Goal: Information Seeking & Learning: Learn about a topic

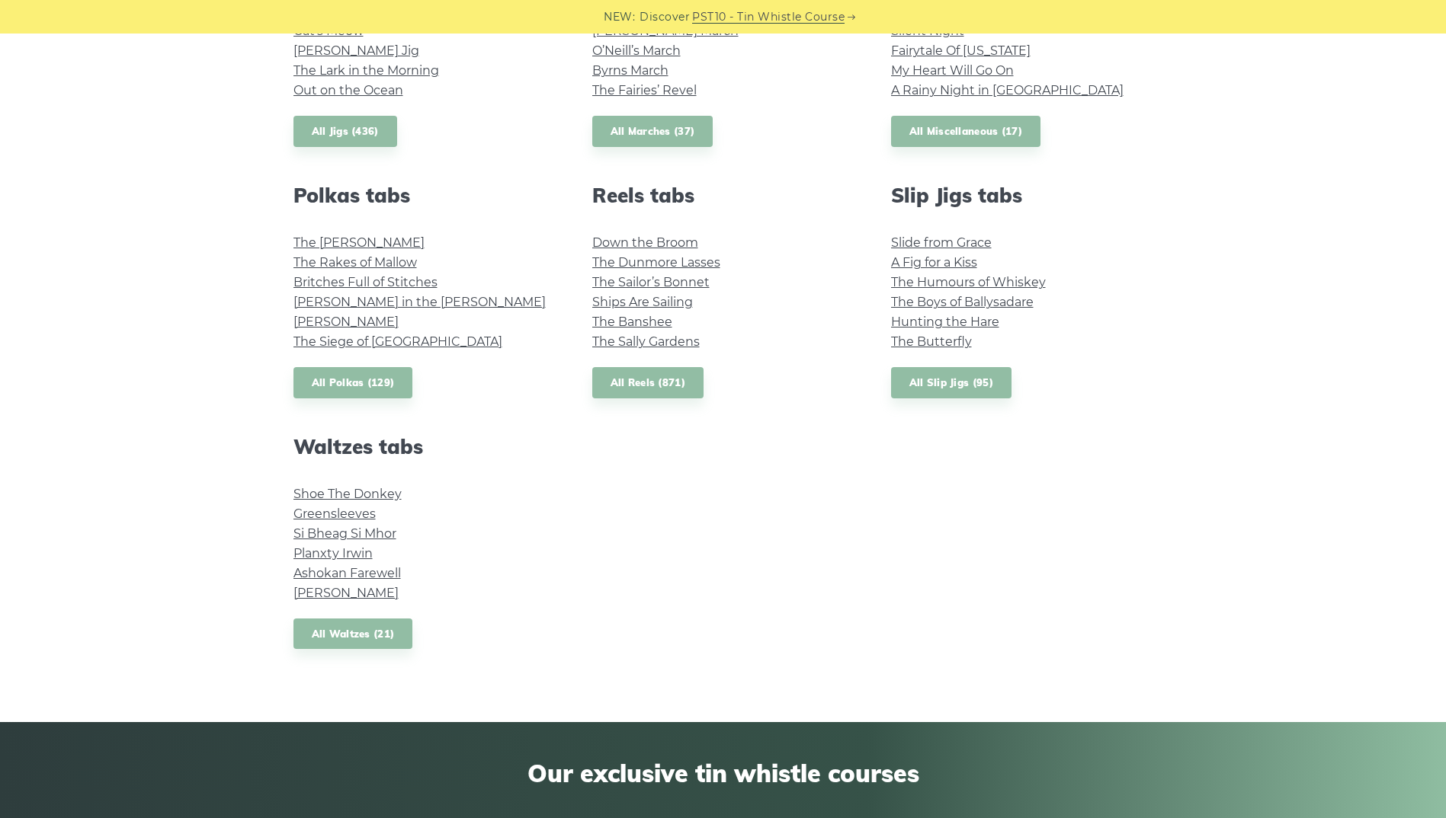
scroll to position [838, 0]
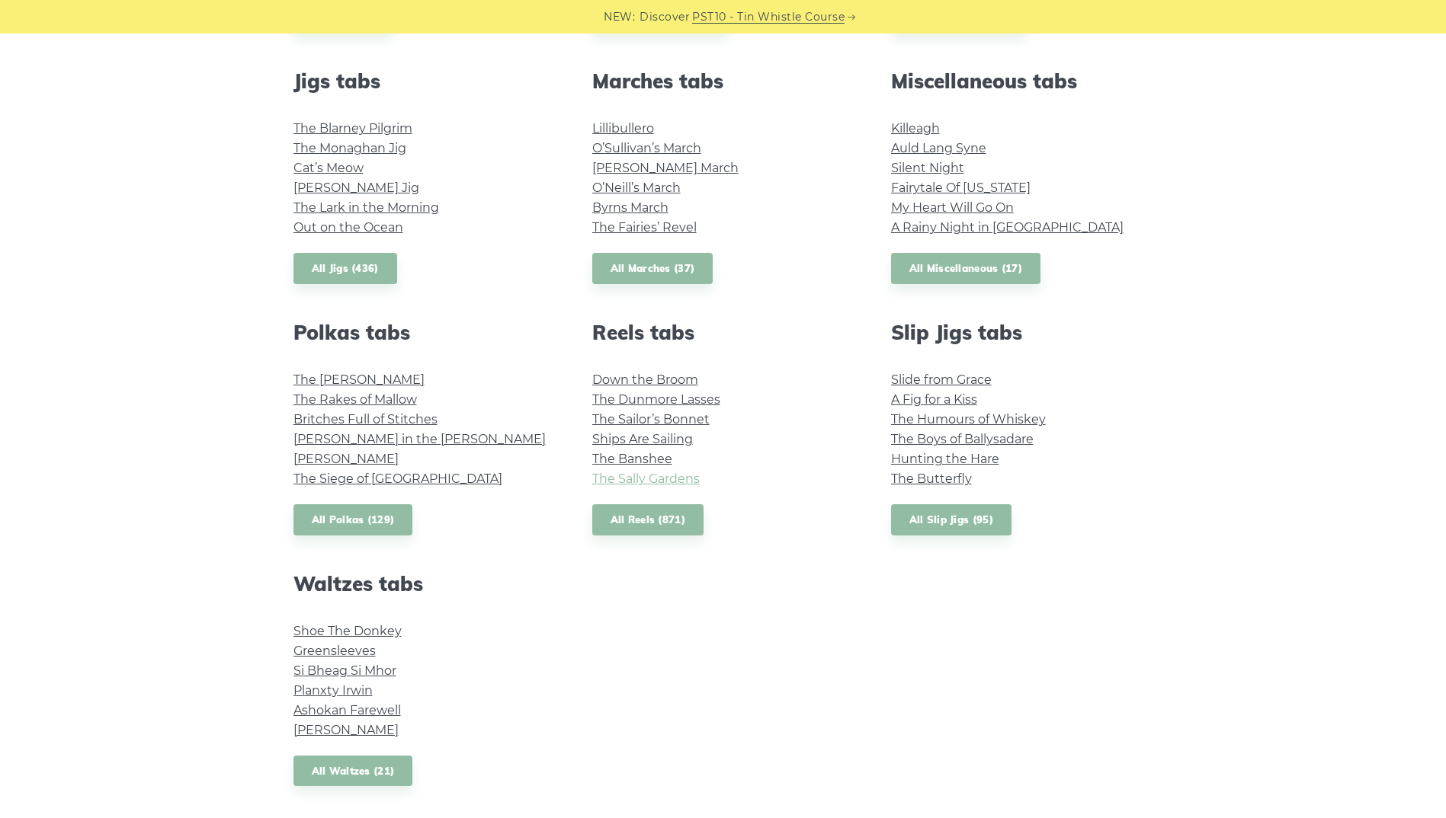
click at [635, 474] on link "The Sally Gardens" at bounding box center [645, 479] width 107 height 14
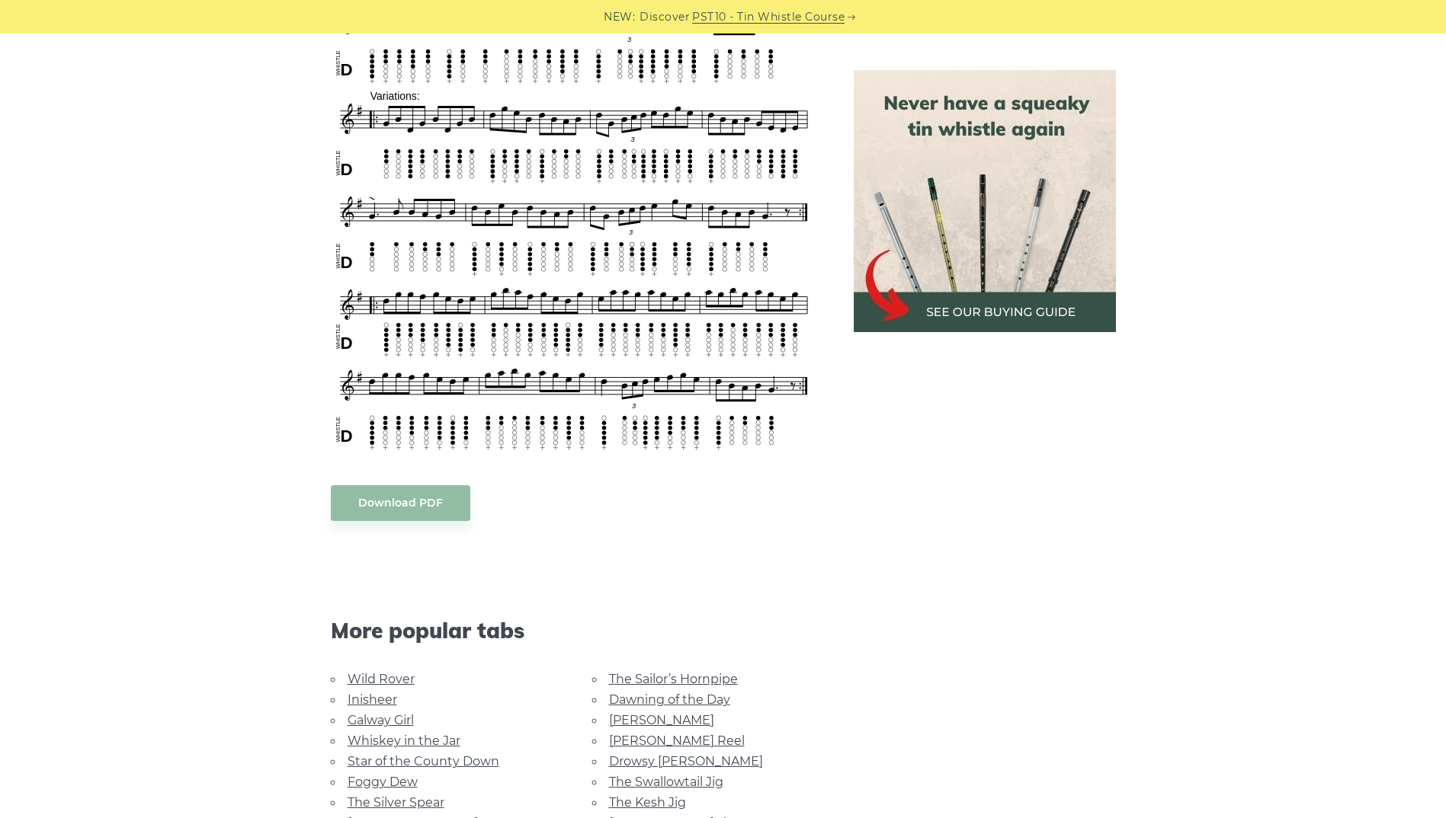
scroll to position [991, 0]
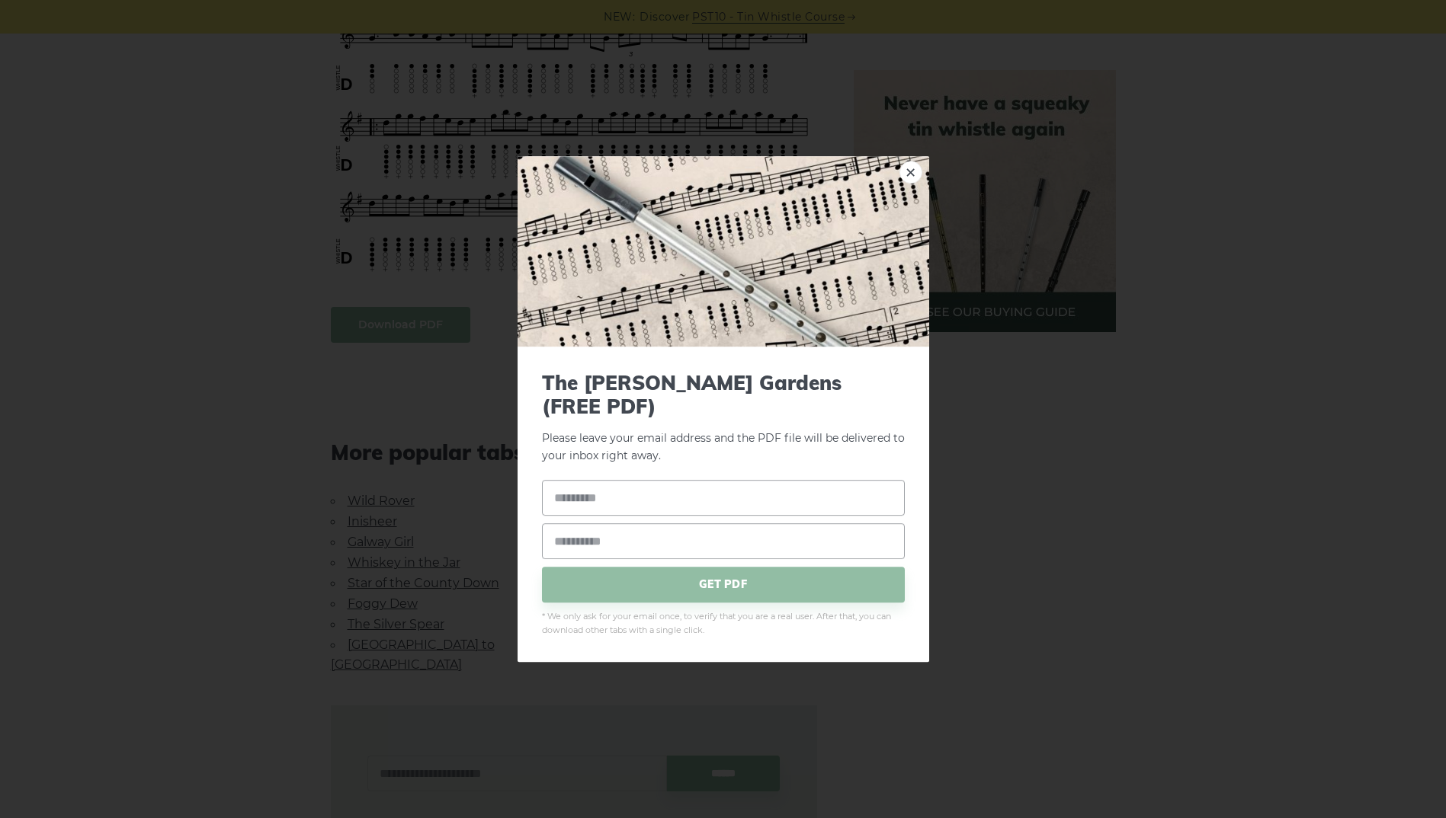
click at [415, 328] on body "NEW: Discover PST10 - Tin Whistle Course Lessons Fingering Charts Tabs & Notes …" at bounding box center [723, 372] width 1446 height 2727
click at [912, 181] on link "×" at bounding box center [910, 172] width 23 height 23
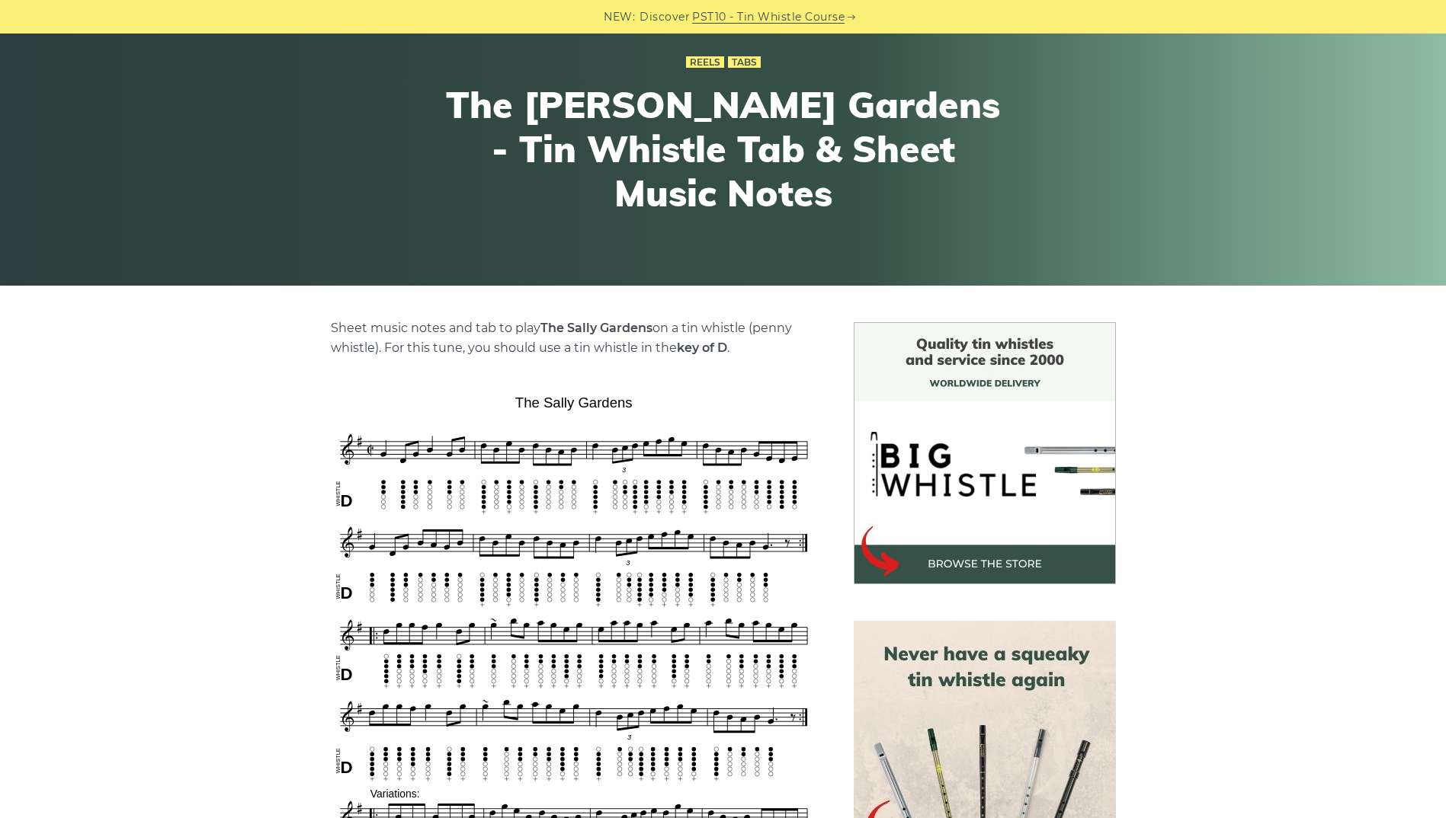
scroll to position [0, 0]
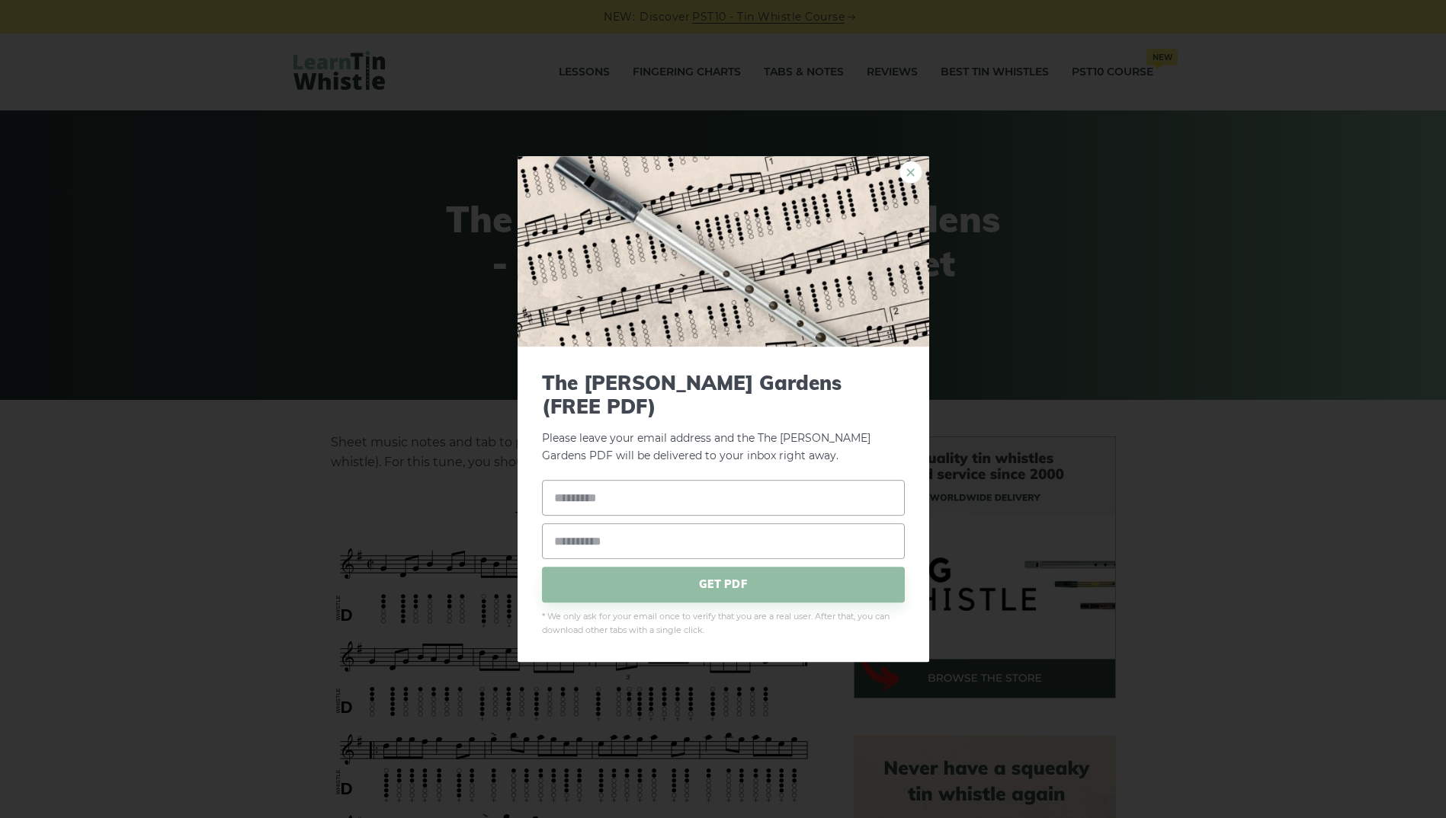
click at [905, 184] on link "×" at bounding box center [910, 172] width 23 height 23
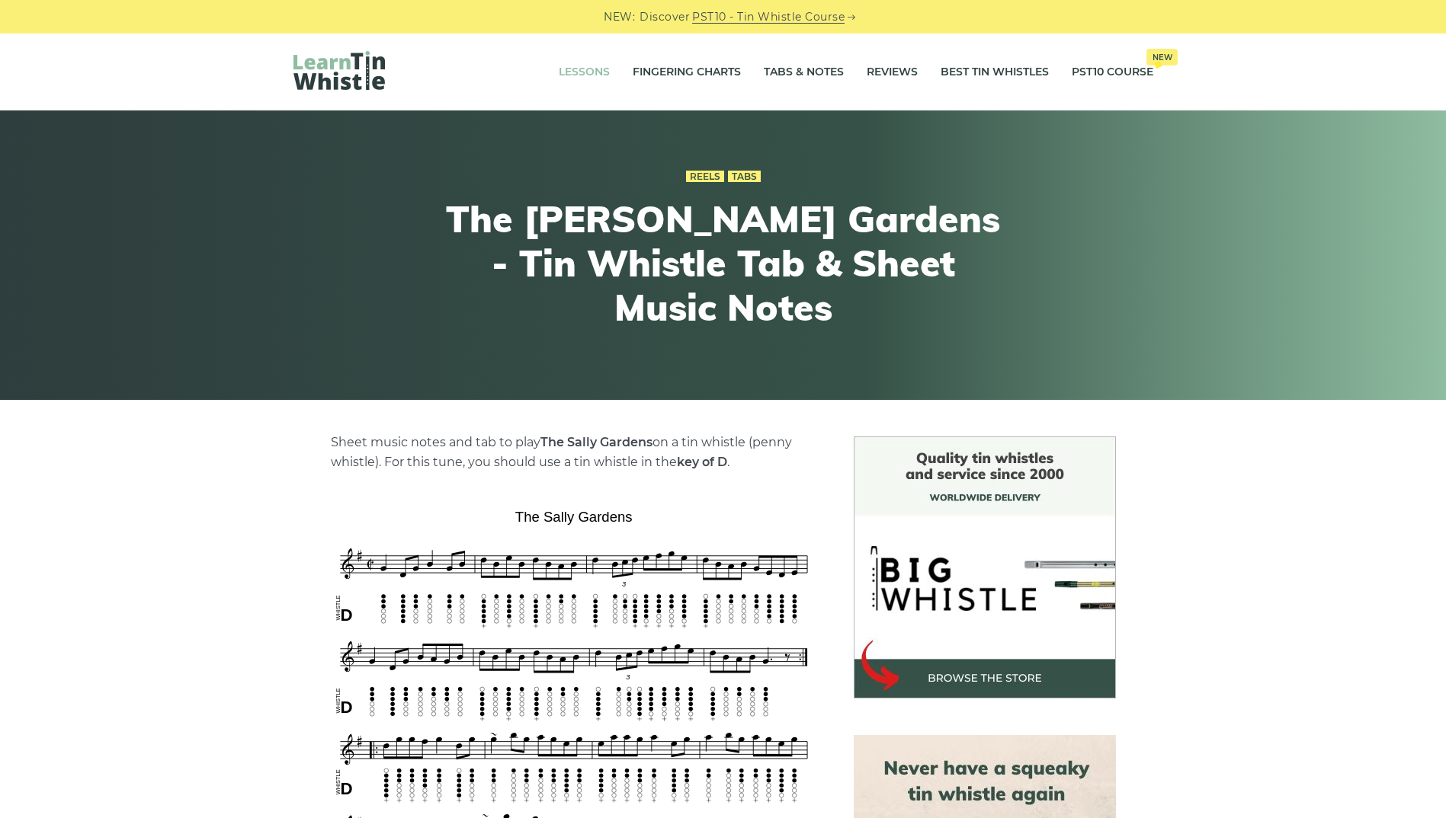
click at [568, 72] on link "Lessons" at bounding box center [584, 72] width 51 height 38
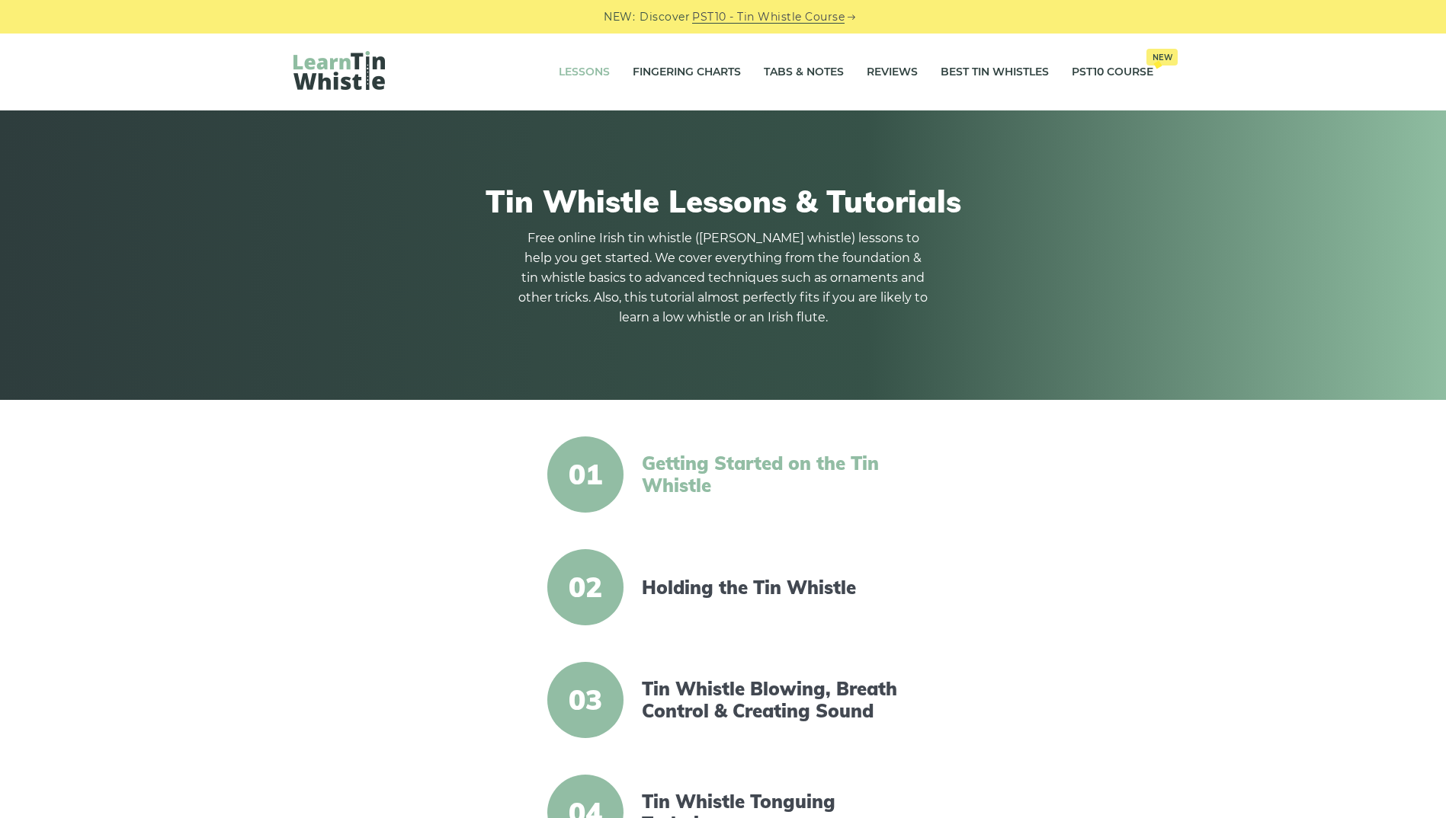
click at [683, 471] on link "Getting Started on the Tin Whistle" at bounding box center [773, 475] width 262 height 44
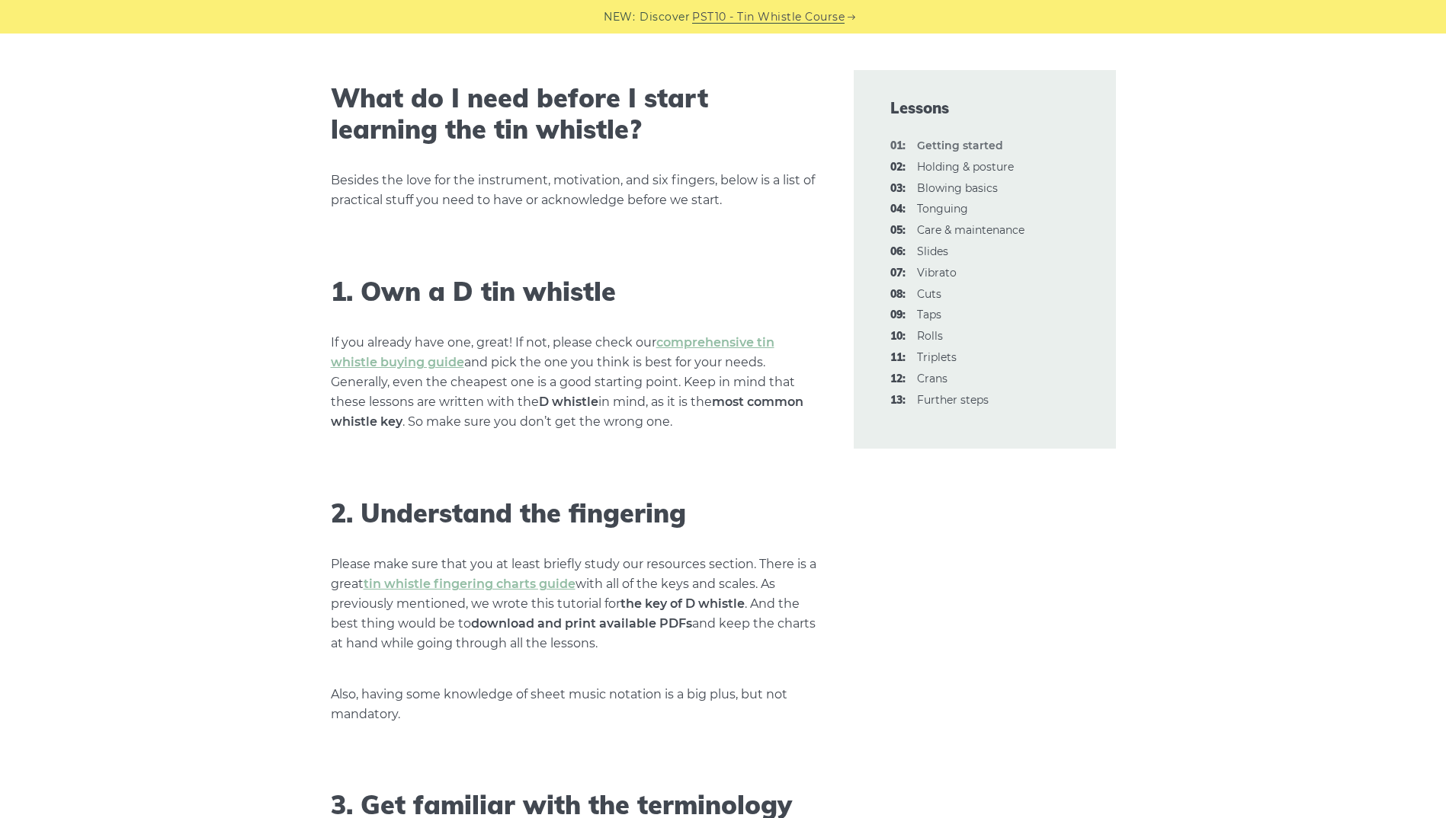
scroll to position [838, 0]
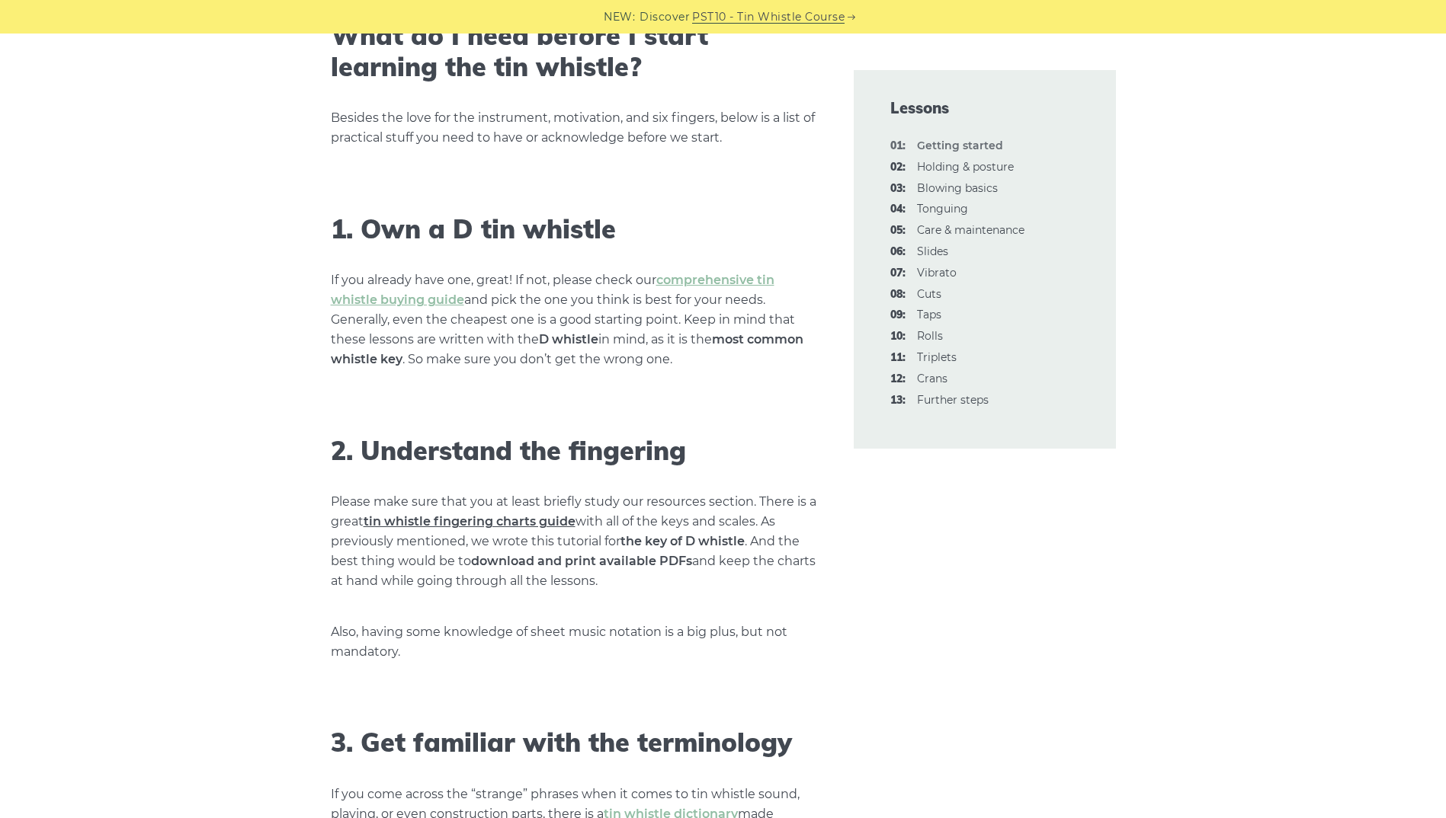
click at [501, 521] on link "tin whistle fingering charts guide" at bounding box center [469, 521] width 212 height 14
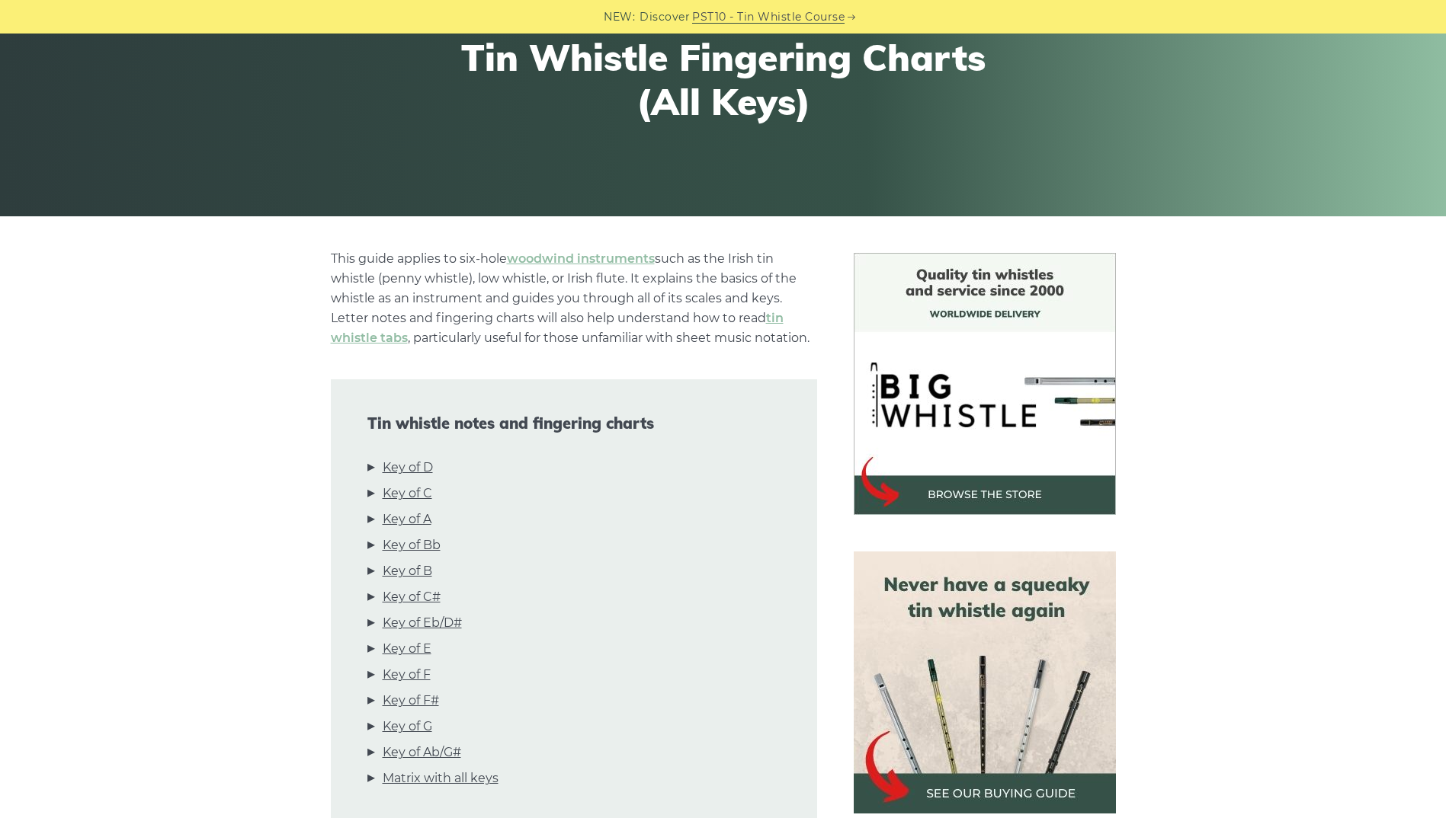
scroll to position [305, 0]
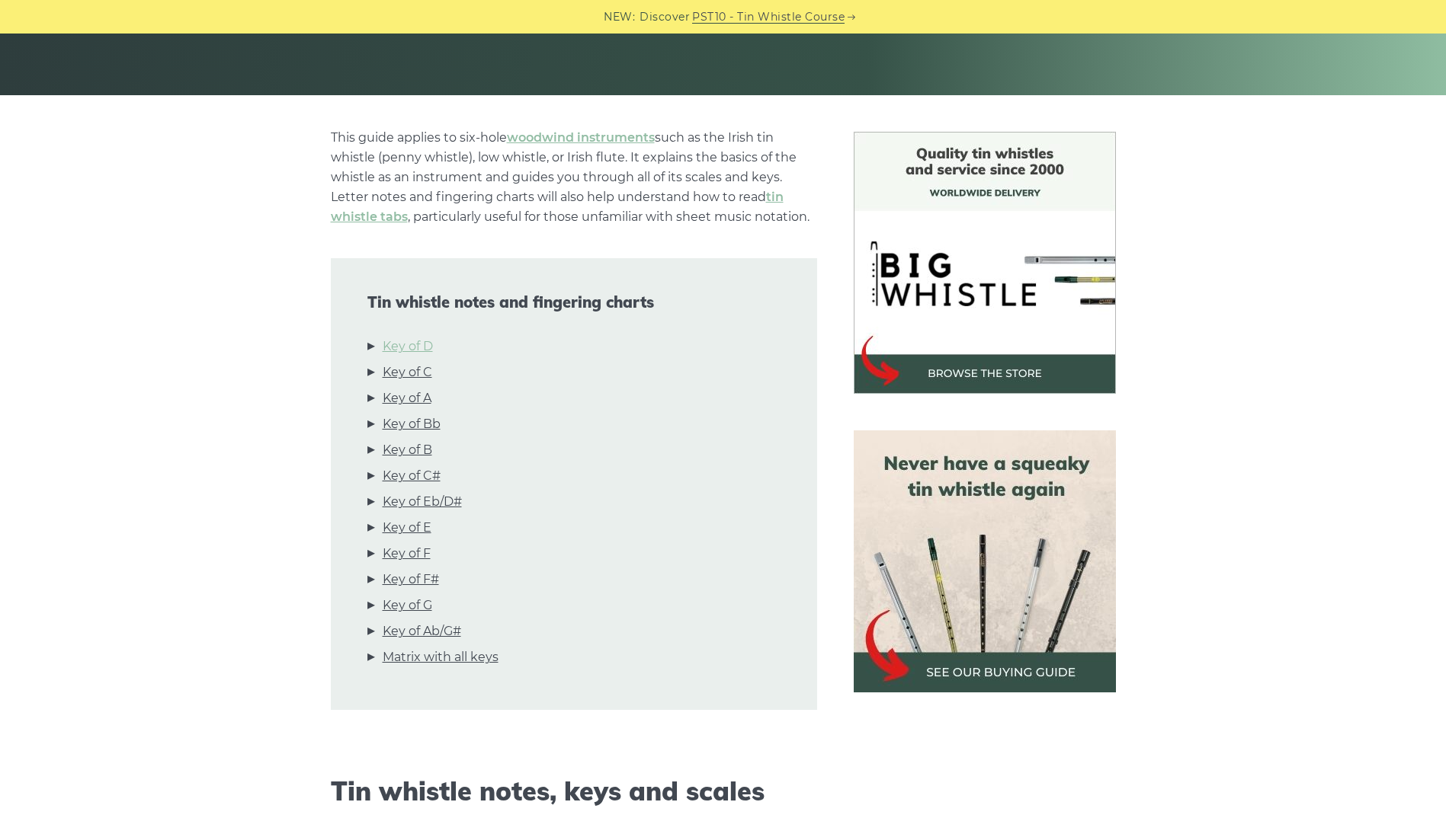
click at [406, 344] on link "Key of D" at bounding box center [408, 347] width 50 height 20
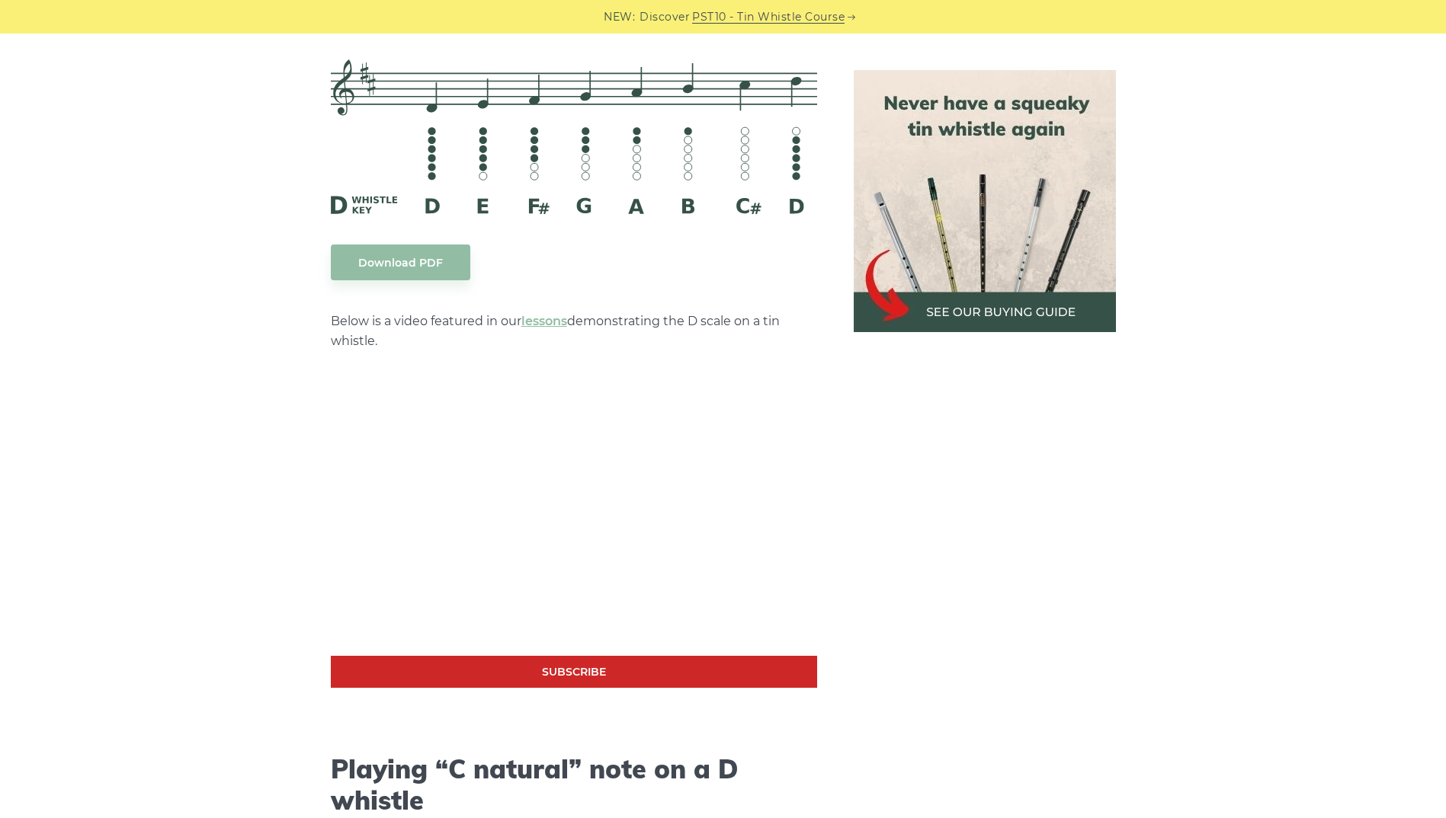
scroll to position [2375, 0]
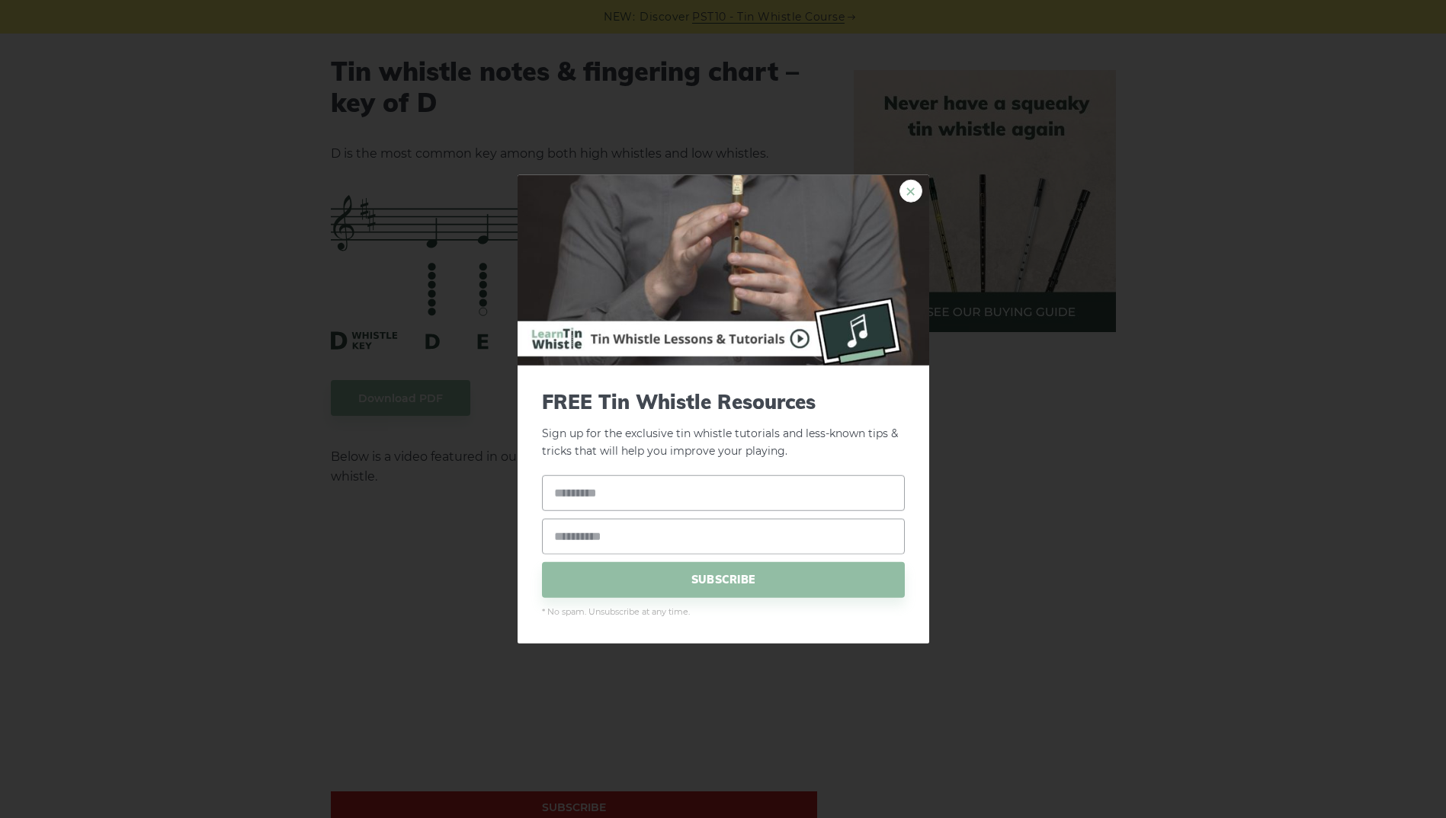
click at [911, 197] on link "×" at bounding box center [910, 191] width 23 height 23
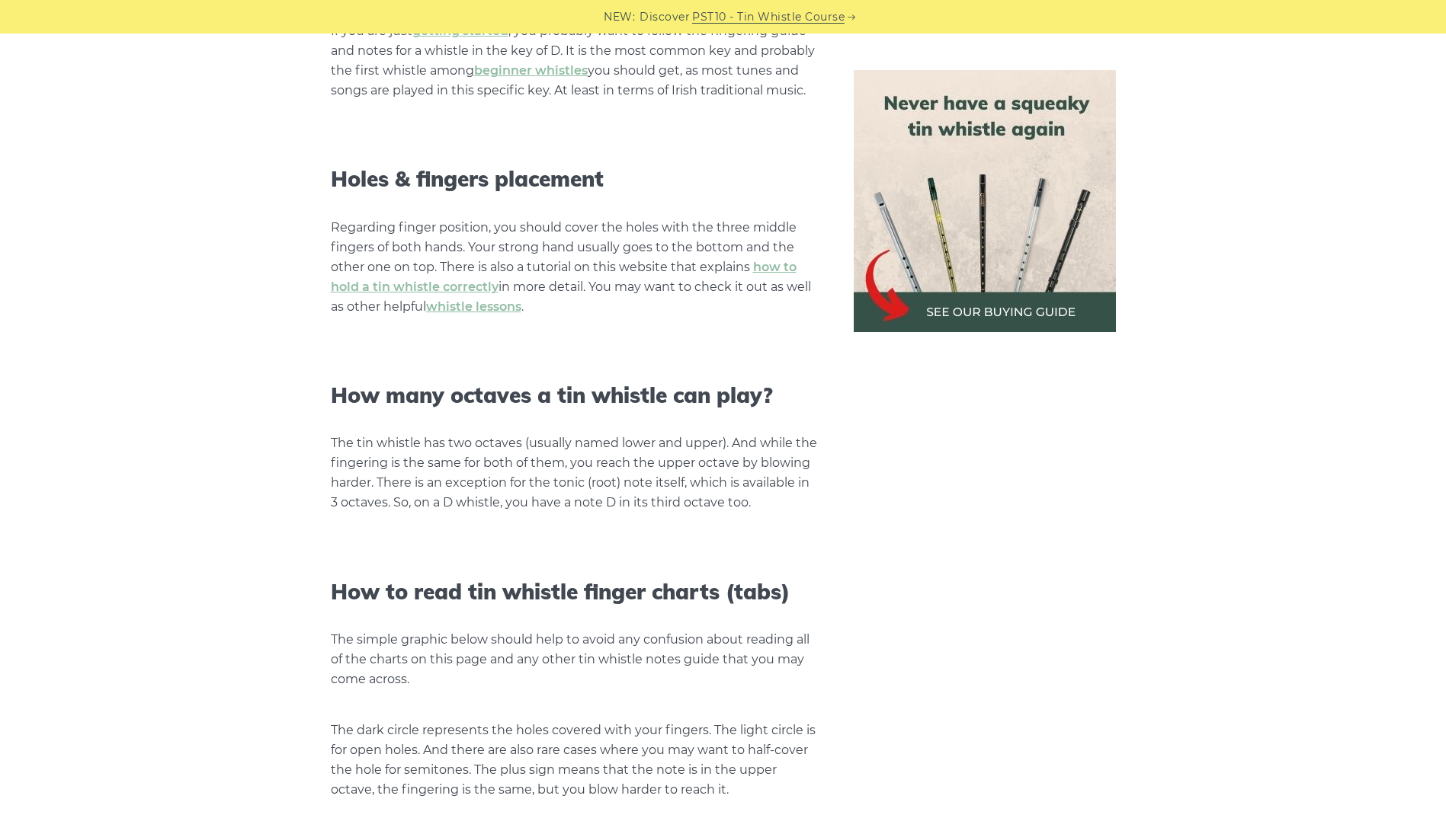
scroll to position [1155, 0]
